Goal: Information Seeking & Learning: Learn about a topic

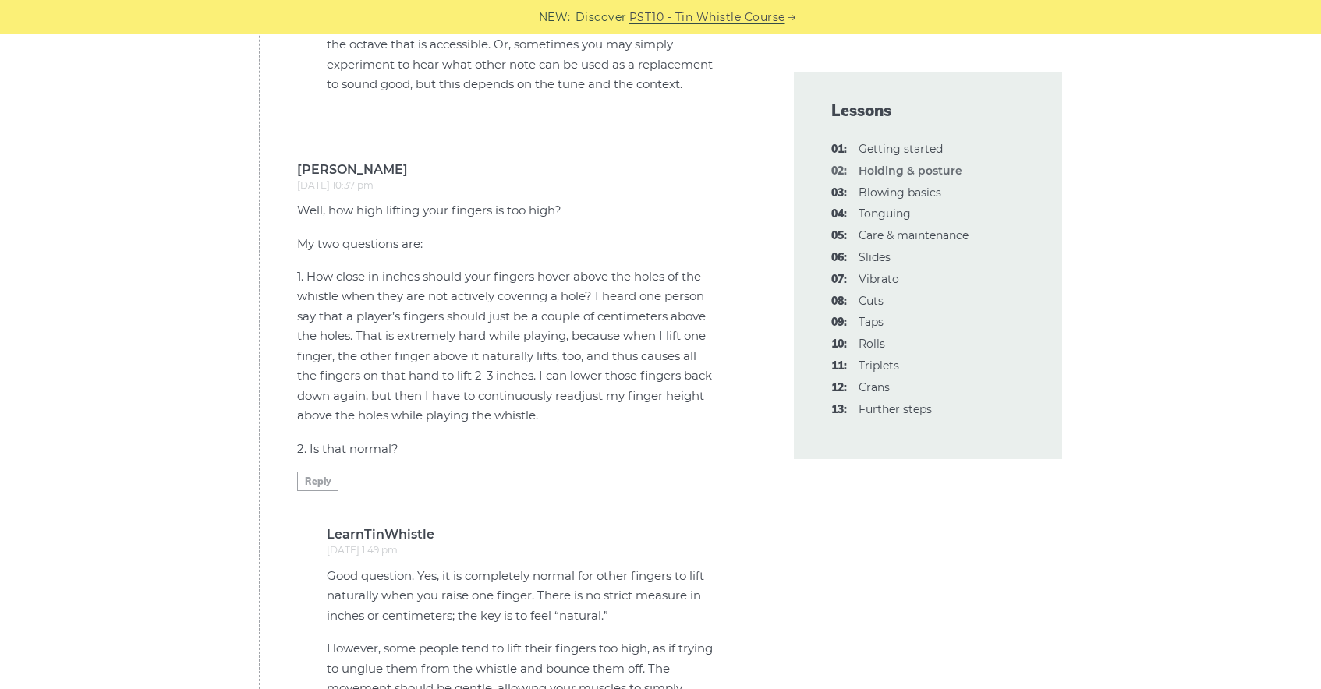
scroll to position [4939, 0]
click at [884, 215] on link "04: Tonguing" at bounding box center [884, 214] width 52 height 14
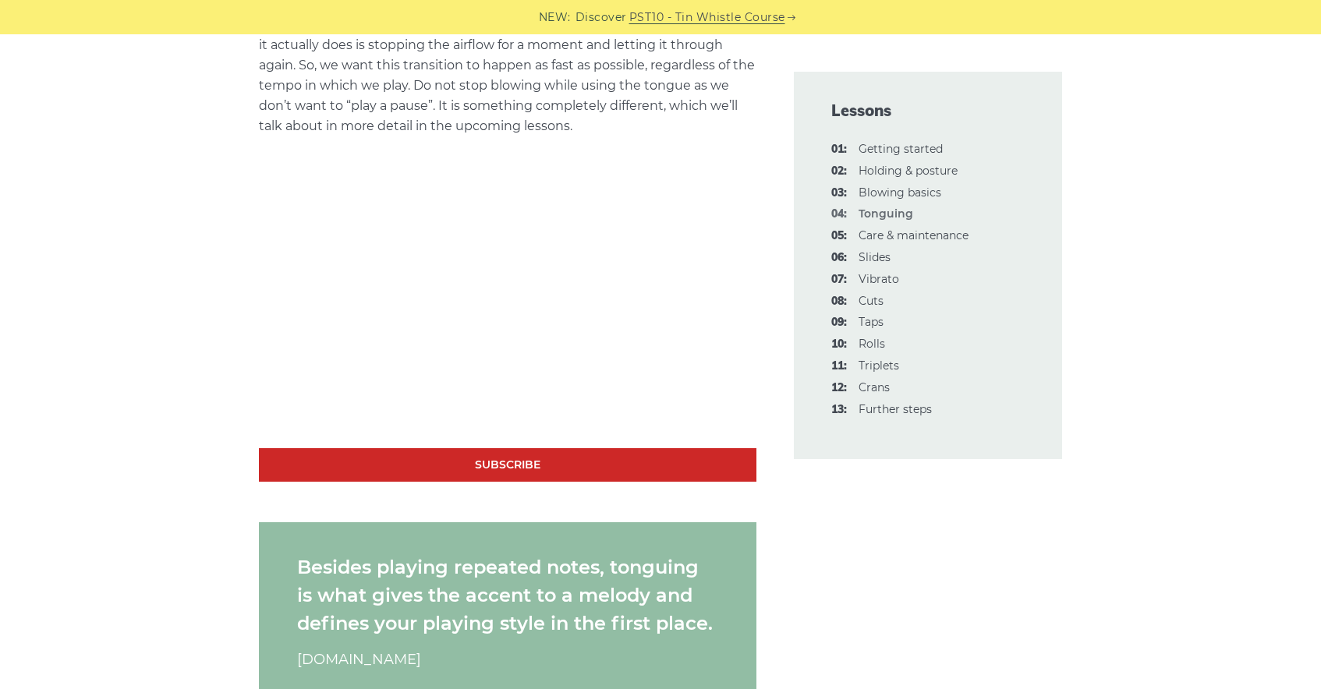
scroll to position [1131, 0]
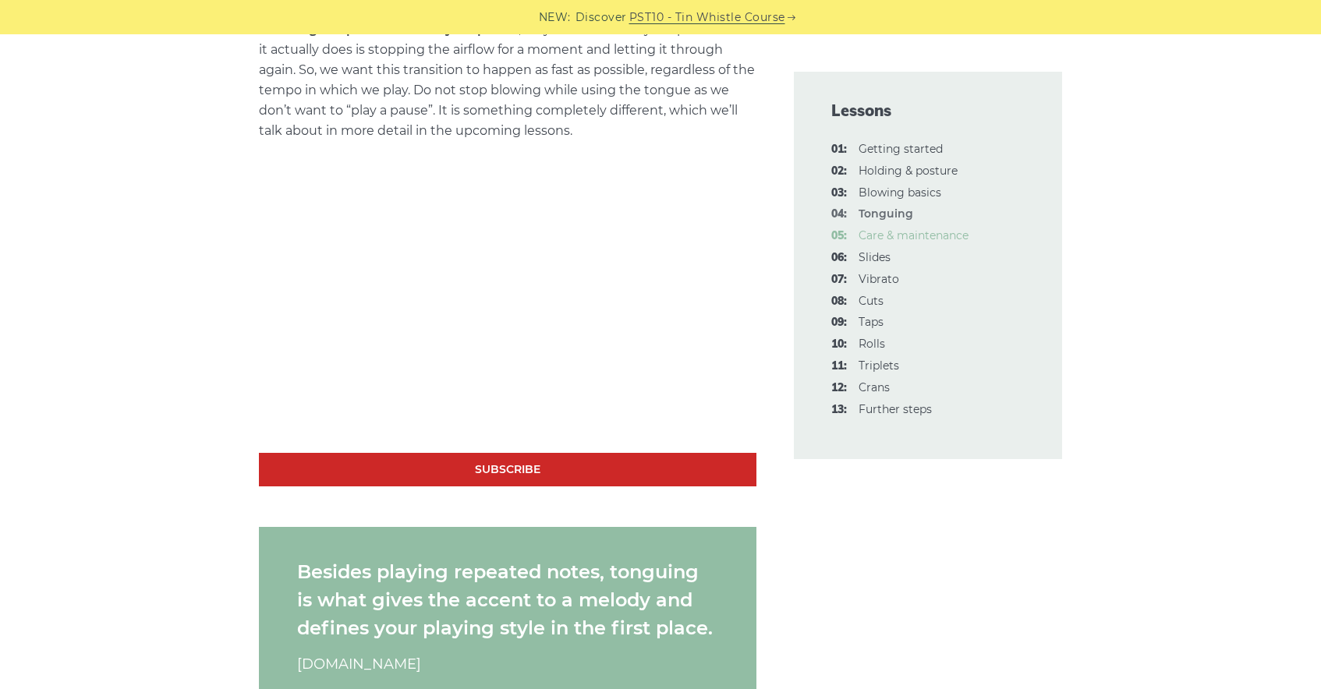
click at [956, 237] on link "05: Care & maintenance" at bounding box center [913, 235] width 110 height 14
